Goal: Transaction & Acquisition: Purchase product/service

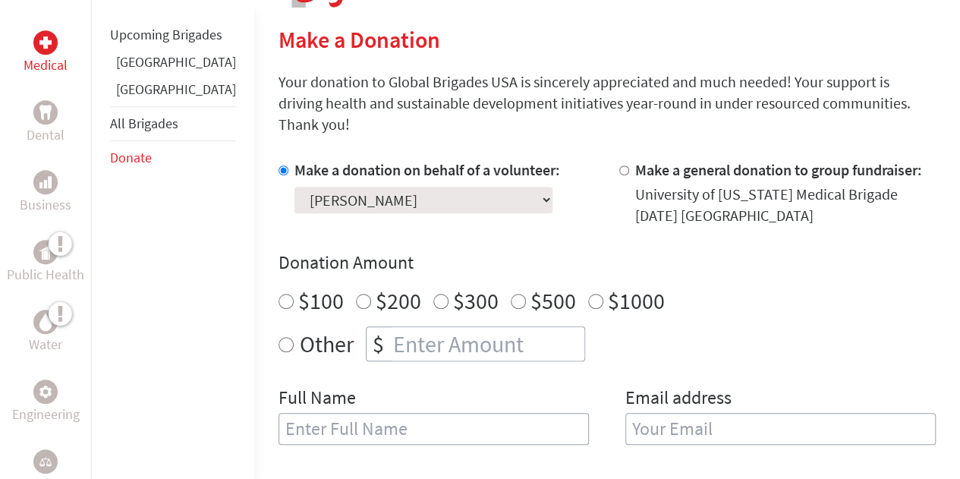
scroll to position [370, 0]
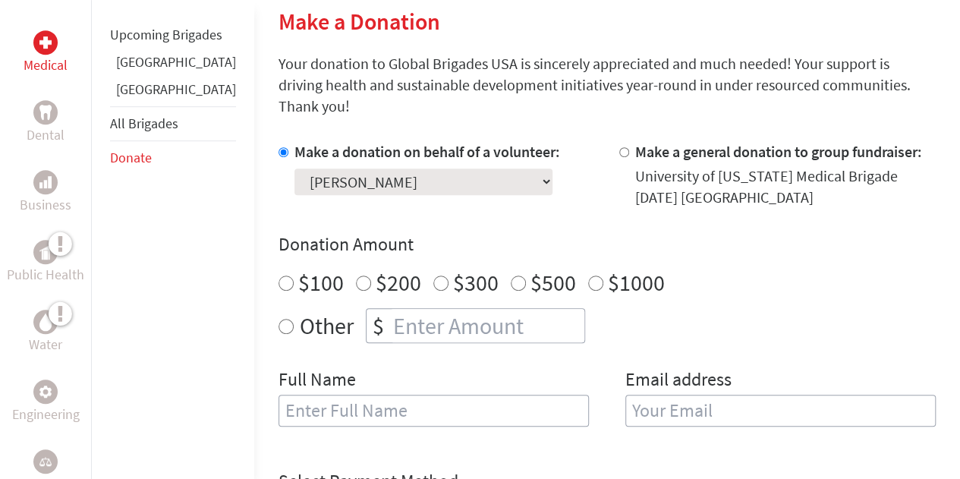
radio input "true"
click at [390, 309] on input "number" at bounding box center [487, 325] width 194 height 33
type input "310"
click at [367, 395] on input "text" at bounding box center [434, 411] width 310 height 32
type input "[PERSON_NAME]"
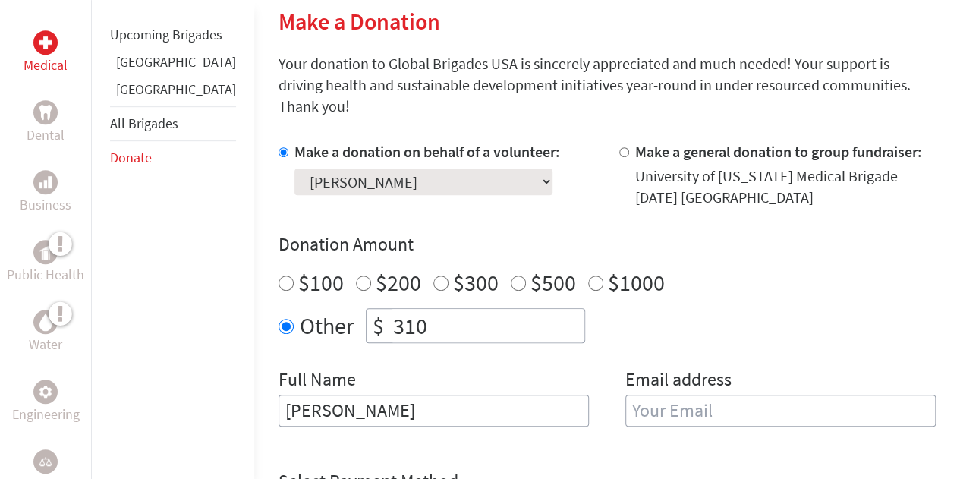
click at [712, 406] on div "Email address" at bounding box center [780, 405] width 310 height 77
click at [682, 395] on input "email" at bounding box center [780, 411] width 310 height 32
type input "[EMAIL_ADDRESS][DOMAIN_NAME]"
click at [575, 434] on form "Make a donation on behalf of a volunteer: Select a volunteer... [PERSON_NAME] […" at bounding box center [607, 442] width 657 height 603
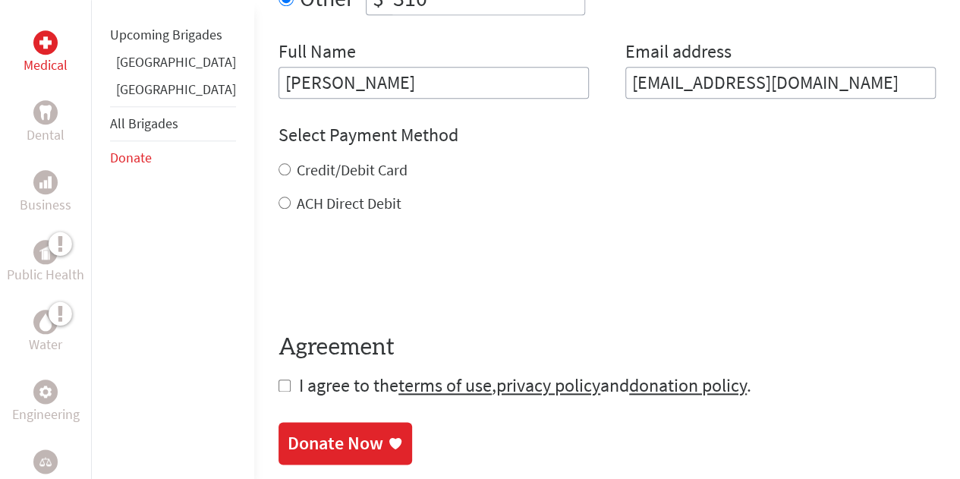
scroll to position [735, 0]
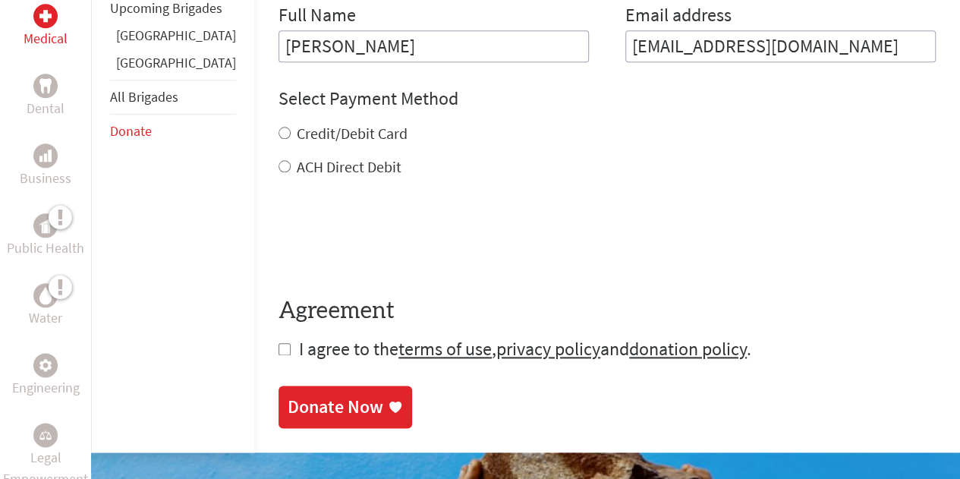
click at [279, 127] on input "Credit/Debit Card" at bounding box center [285, 133] width 12 height 12
radio input "true"
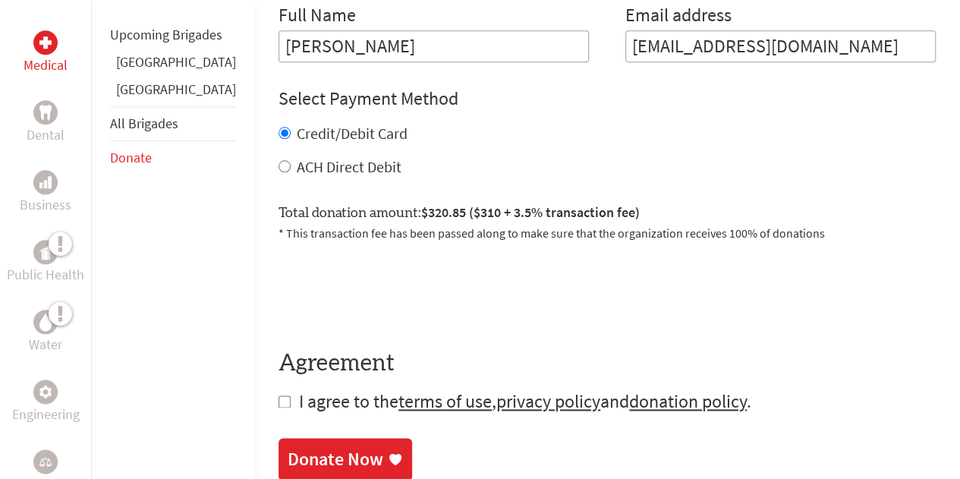
click at [279, 395] on input "checkbox" at bounding box center [285, 401] width 12 height 12
checkbox input "true"
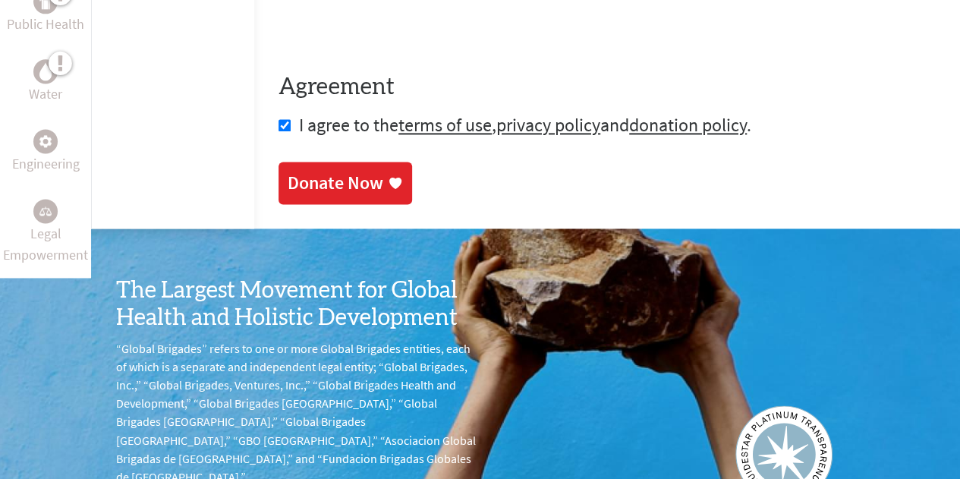
scroll to position [843, 0]
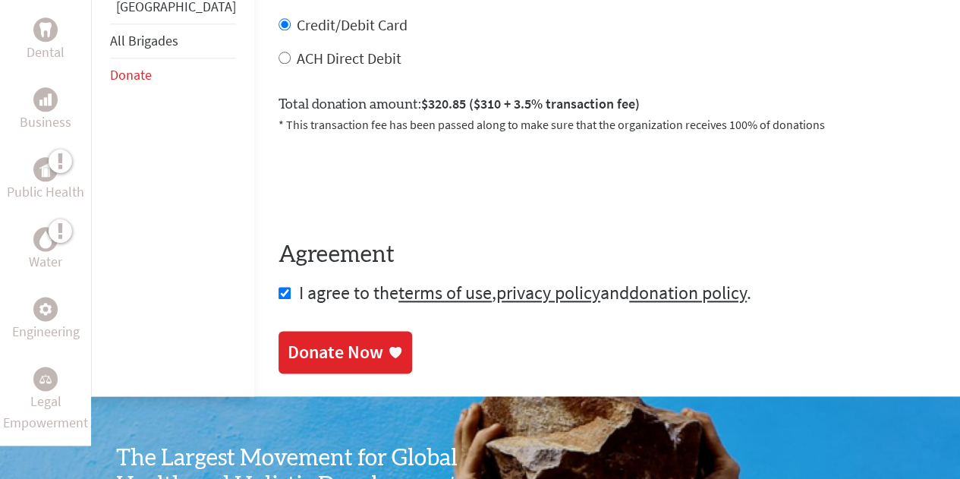
click at [313, 340] on div "Donate Now" at bounding box center [336, 352] width 96 height 24
